Goal: Contribute content: Add original content to the website for others to see

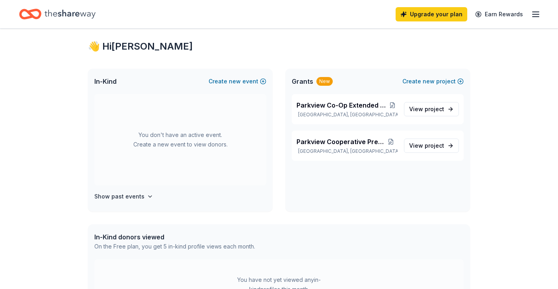
scroll to position [13, 0]
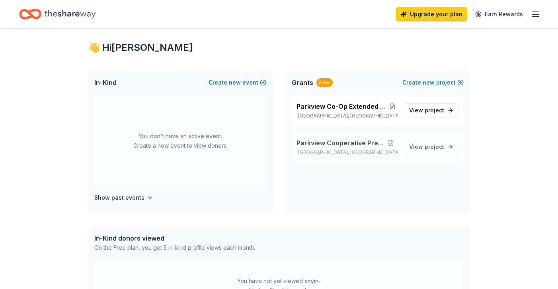
click at [354, 143] on span "Parkview Cooperative Preschool" at bounding box center [339, 143] width 87 height 10
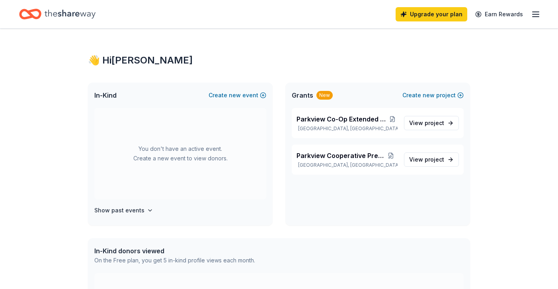
scroll to position [13, 0]
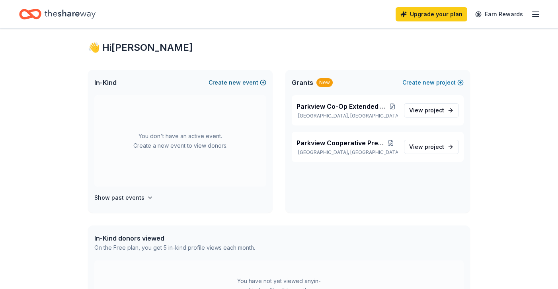
click at [250, 83] on button "Create new event" at bounding box center [237, 83] width 58 height 10
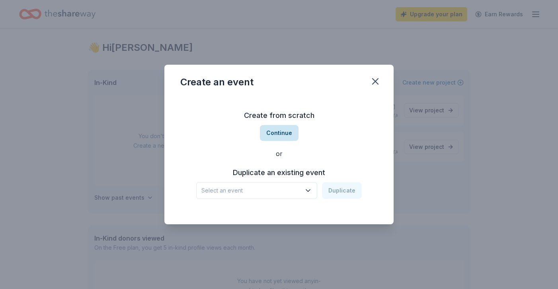
click at [287, 137] on button "Continue" at bounding box center [279, 133] width 39 height 16
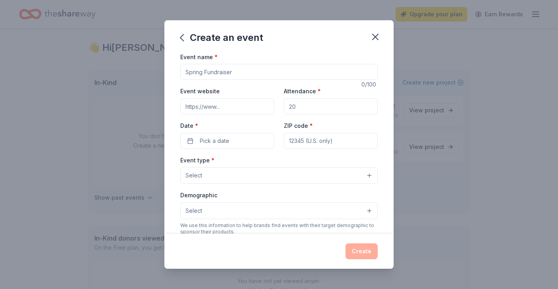
click at [229, 70] on input "Event name *" at bounding box center [278, 72] width 197 height 16
type input "Parkview 500"
click at [218, 107] on input "Event website" at bounding box center [227, 107] width 94 height 16
